Goal: Ask a question

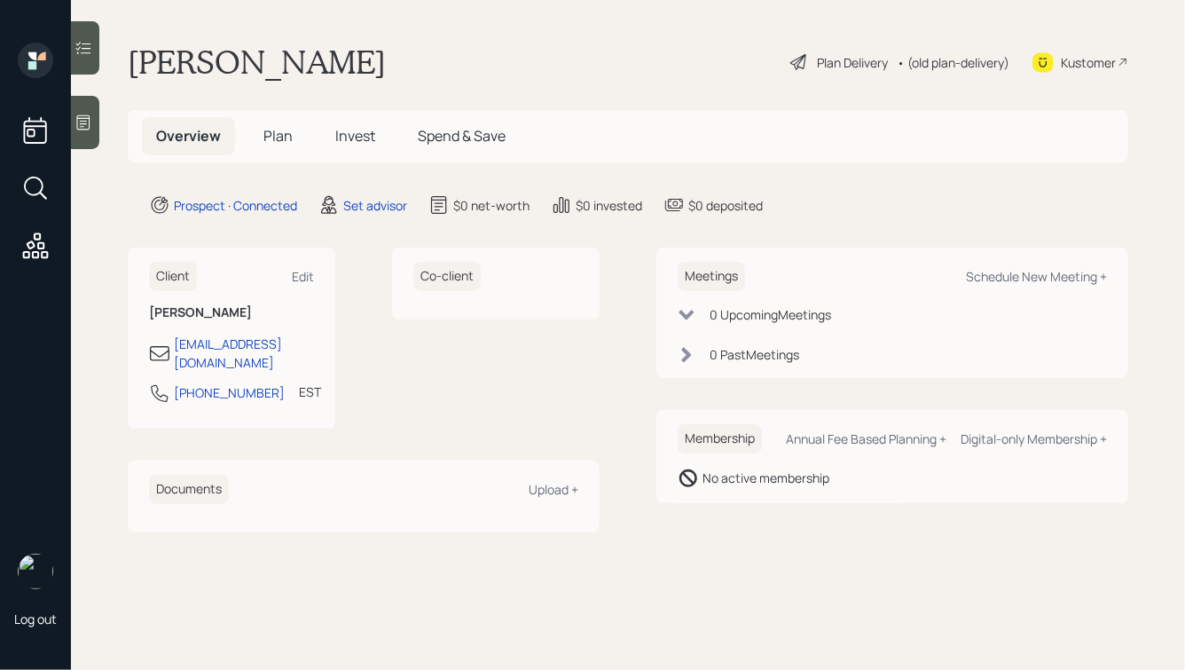
click at [79, 118] on icon at bounding box center [83, 123] width 18 height 18
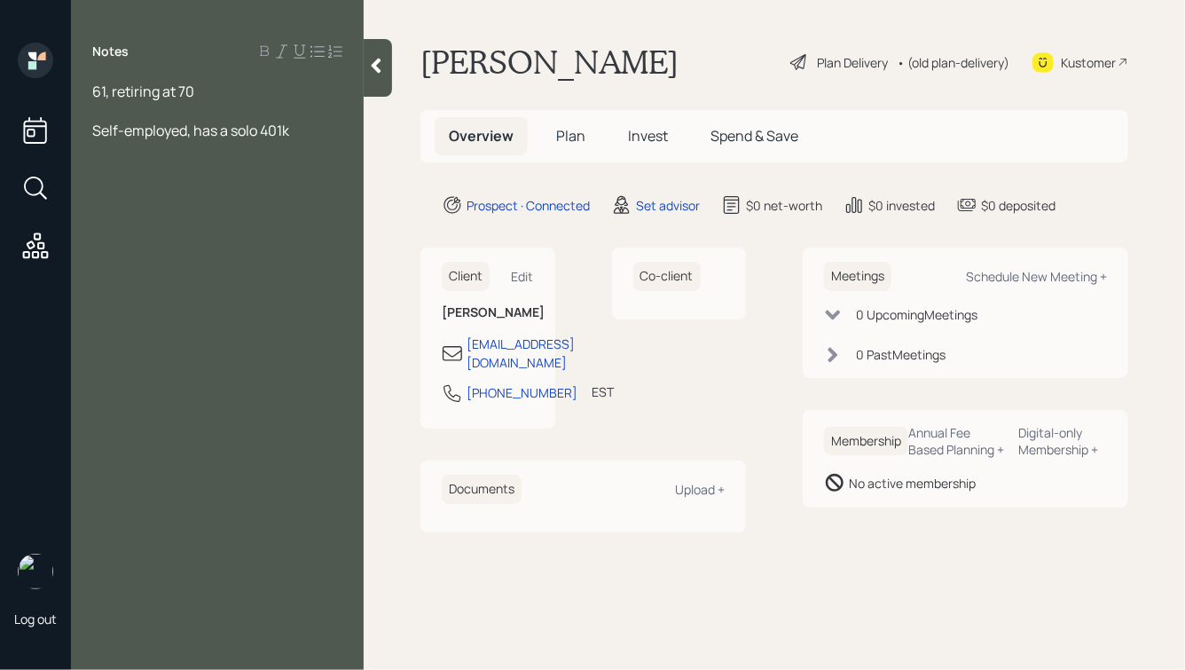
click at [320, 134] on div "Self-employed, has a solo 401k" at bounding box center [217, 131] width 250 height 20
click at [294, 133] on span "Self-employed, has a solo 401k - has $40k in there now" at bounding box center [209, 140] width 235 height 39
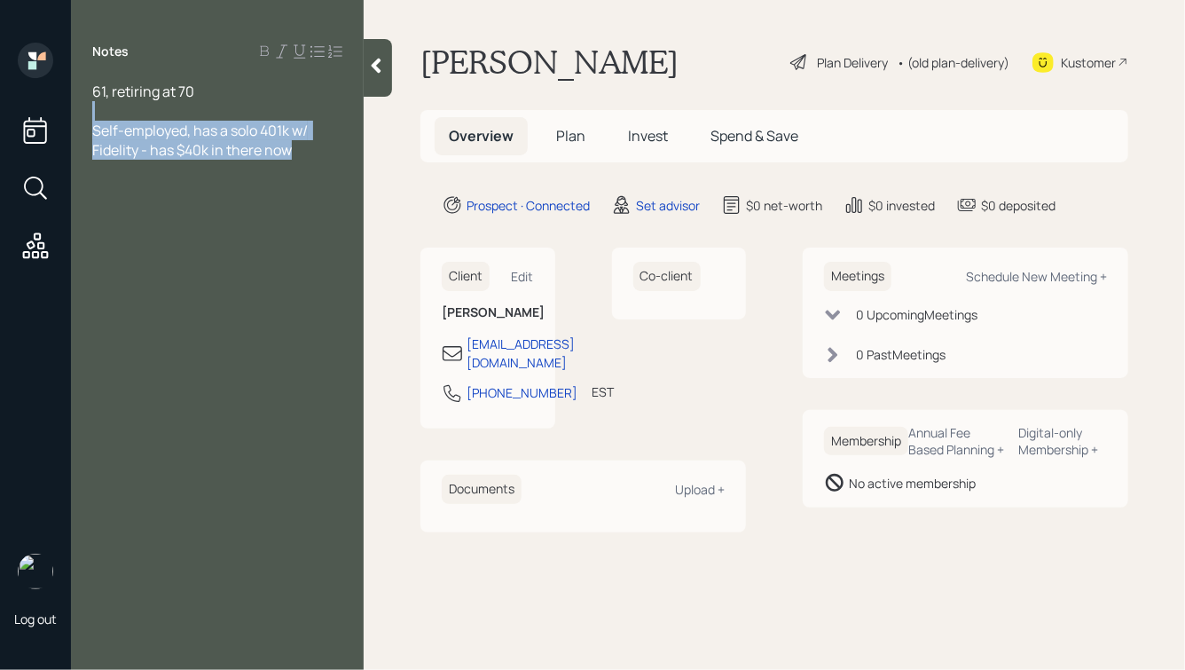
drag, startPoint x: 311, startPoint y: 155, endPoint x: 180, endPoint y: 113, distance: 138.0
click at [180, 113] on div "61, retiring at 70 Self-employed, has a solo 401k w/ Fidelity - has $40k in the…" at bounding box center [217, 121] width 250 height 78
click at [230, 135] on span "Self-employed, has a solo 401k w/ Fidelity - has $40k in there now" at bounding box center [201, 140] width 218 height 39
click at [316, 154] on div "Self-employed, has a solo 401k w/ Fidelity - has $40k in there now" at bounding box center [217, 140] width 250 height 39
drag, startPoint x: 326, startPoint y: 157, endPoint x: 112, endPoint y: 83, distance: 226.9
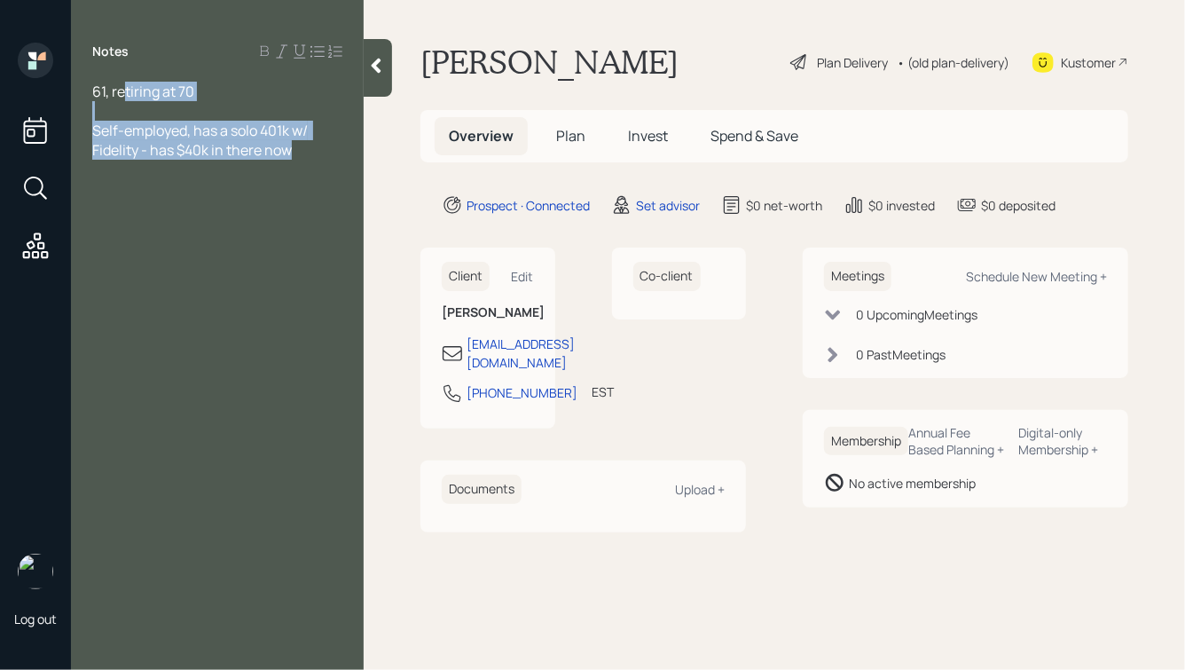
click at [113, 83] on div "61, retiring at 70 Self-employed, has a solo 401k w/ Fidelity - has $40k in the…" at bounding box center [217, 121] width 250 height 78
click at [253, 128] on span "Self-employed, has a solo 401k w/ Fidelity - has $40k in there now" at bounding box center [201, 140] width 218 height 39
